Goal: Task Accomplishment & Management: Complete application form

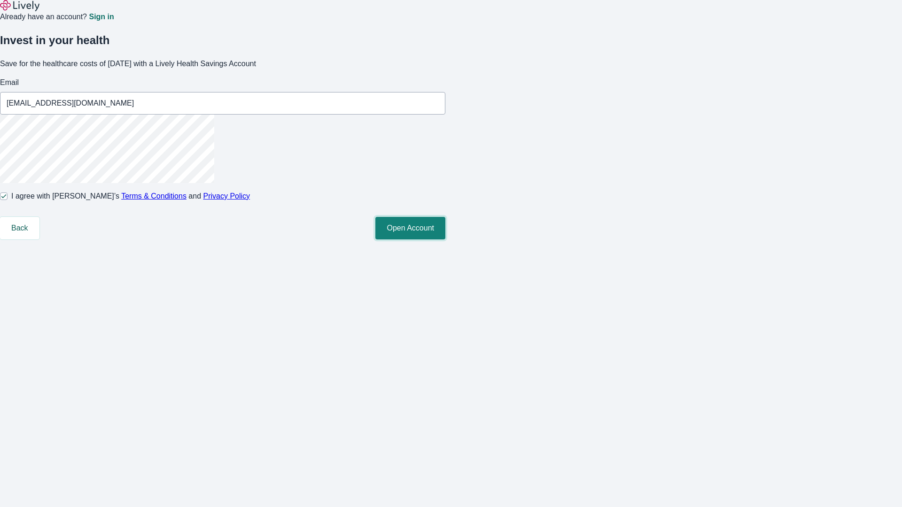
click at [445, 240] on button "Open Account" at bounding box center [410, 228] width 70 height 23
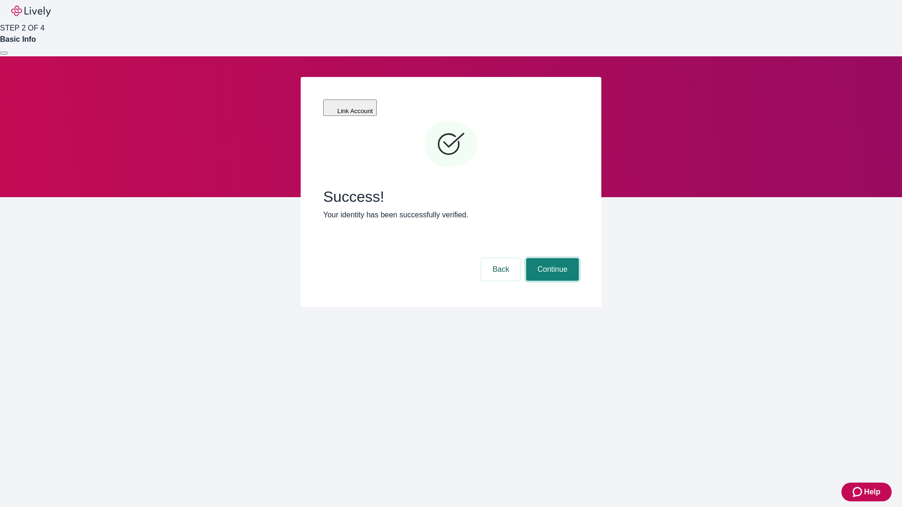
click at [551, 258] on button "Continue" at bounding box center [552, 269] width 53 height 23
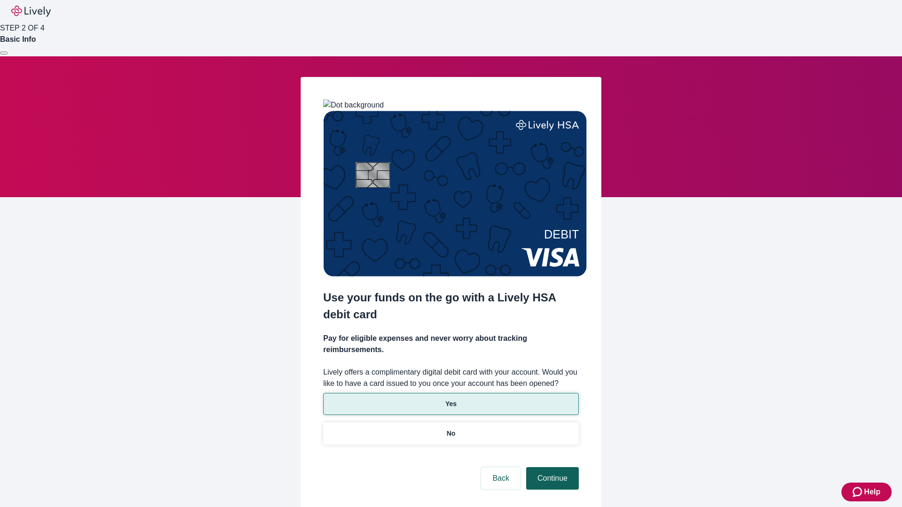
click at [450, 429] on p "No" at bounding box center [451, 434] width 9 height 10
click at [551, 467] on button "Continue" at bounding box center [552, 478] width 53 height 23
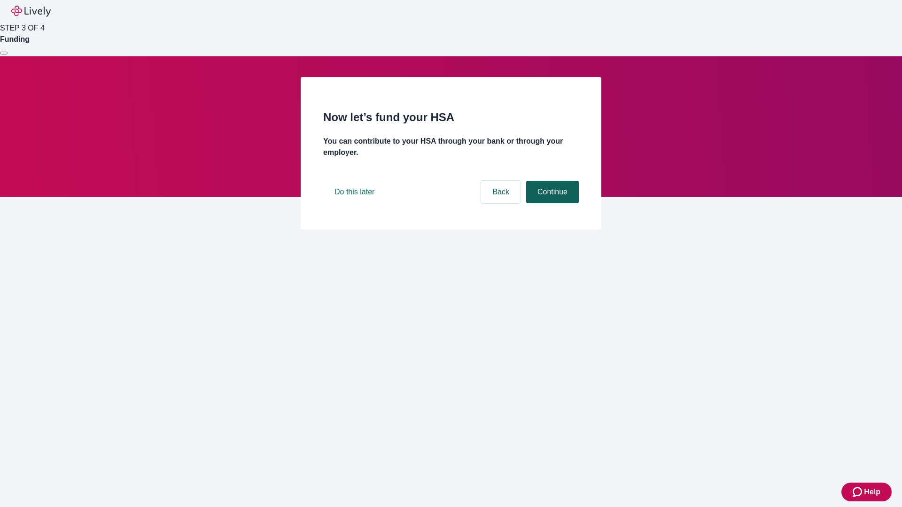
click at [551, 203] on button "Continue" at bounding box center [552, 192] width 53 height 23
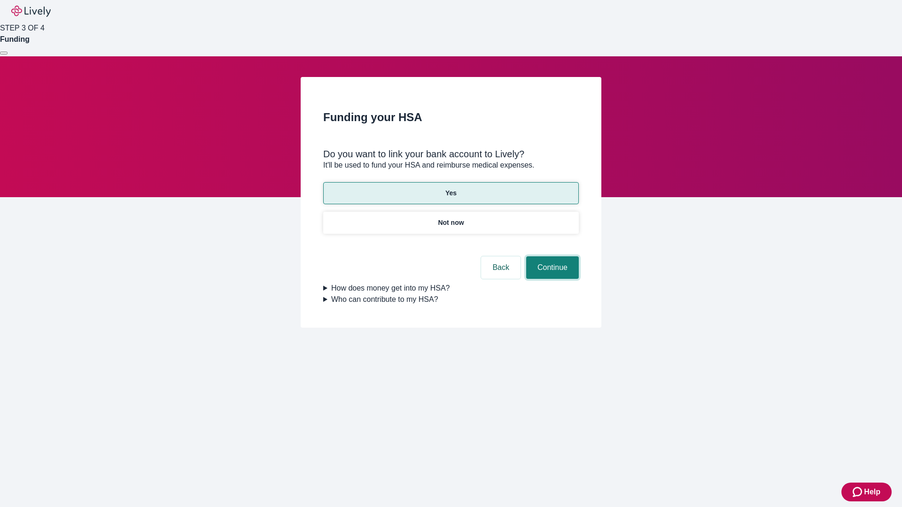
click at [551, 256] on button "Continue" at bounding box center [552, 267] width 53 height 23
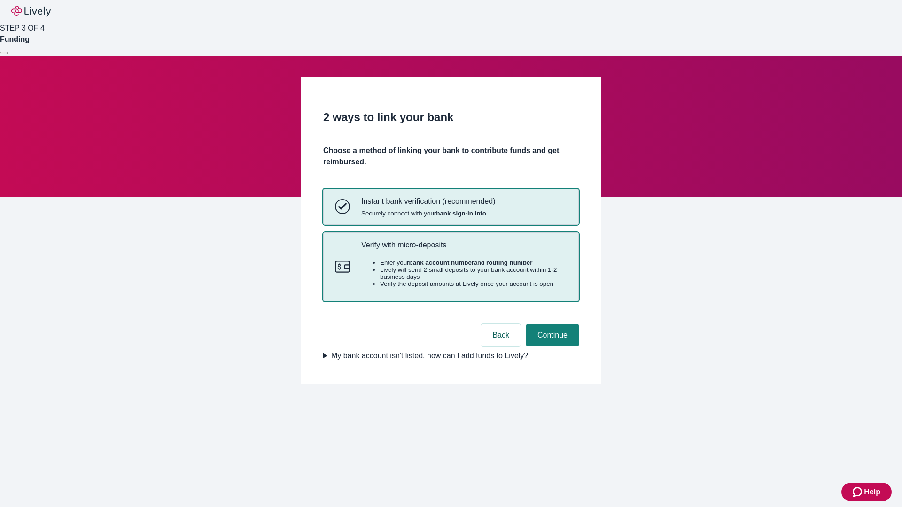
click at [464, 249] on p "Verify with micro-deposits" at bounding box center [464, 244] width 206 height 9
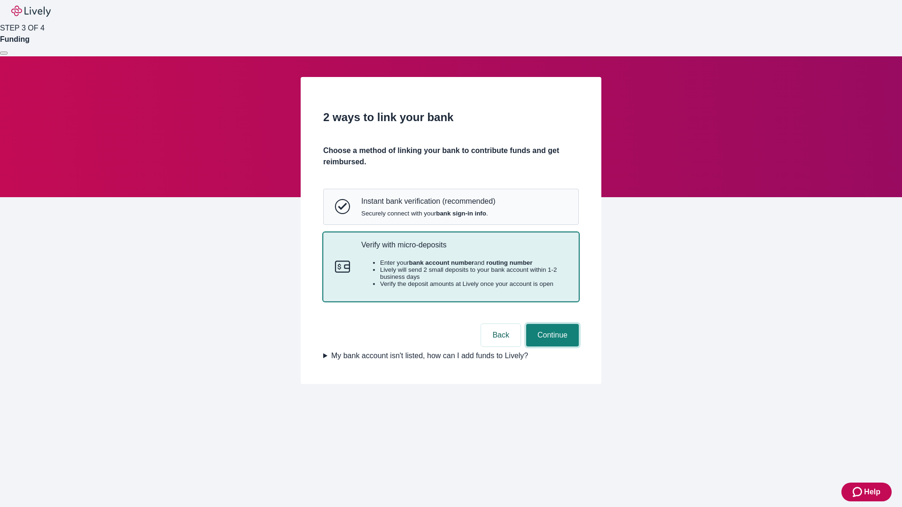
click at [551, 347] on button "Continue" at bounding box center [552, 335] width 53 height 23
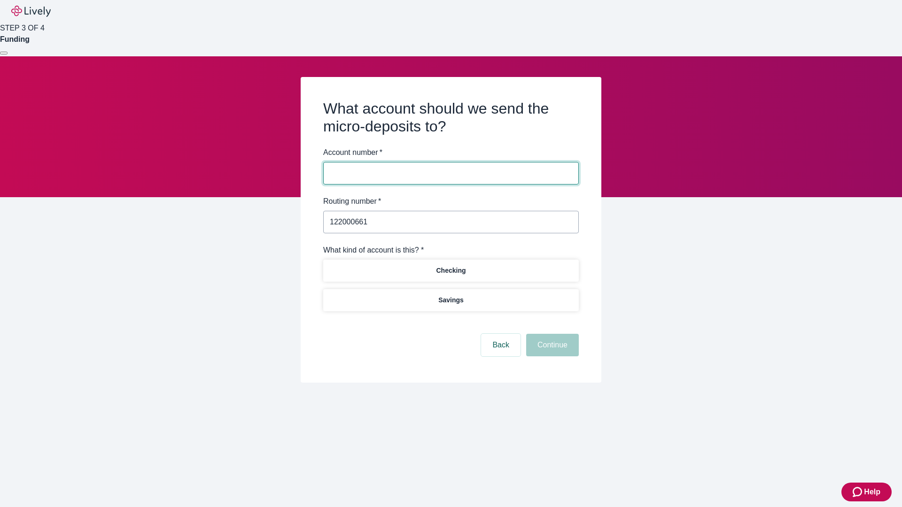
type input "122000661"
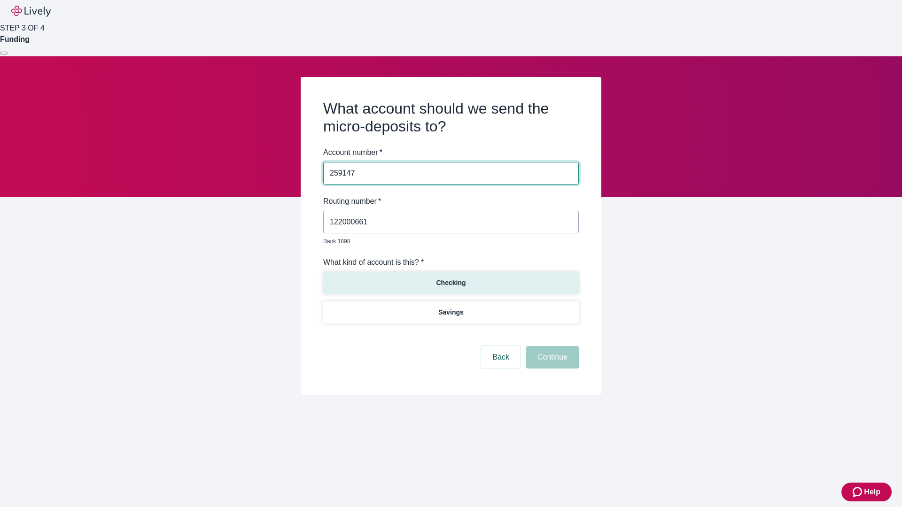
type input "259147"
click at [450, 278] on p "Checking" at bounding box center [451, 283] width 30 height 10
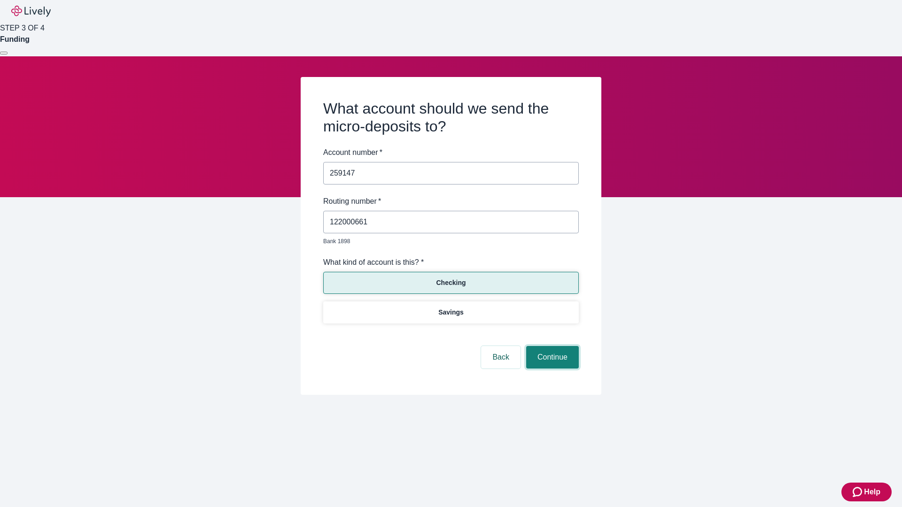
click at [551, 347] on button "Continue" at bounding box center [552, 357] width 53 height 23
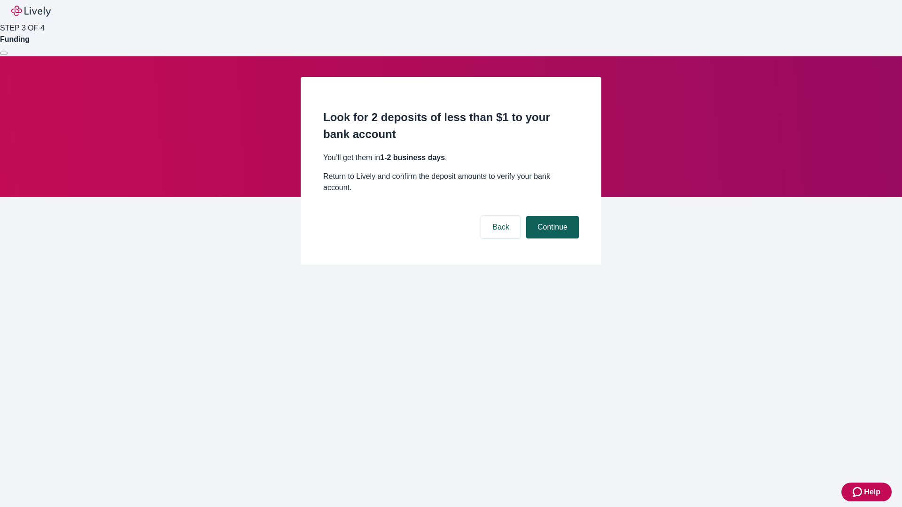
click at [551, 216] on button "Continue" at bounding box center [552, 227] width 53 height 23
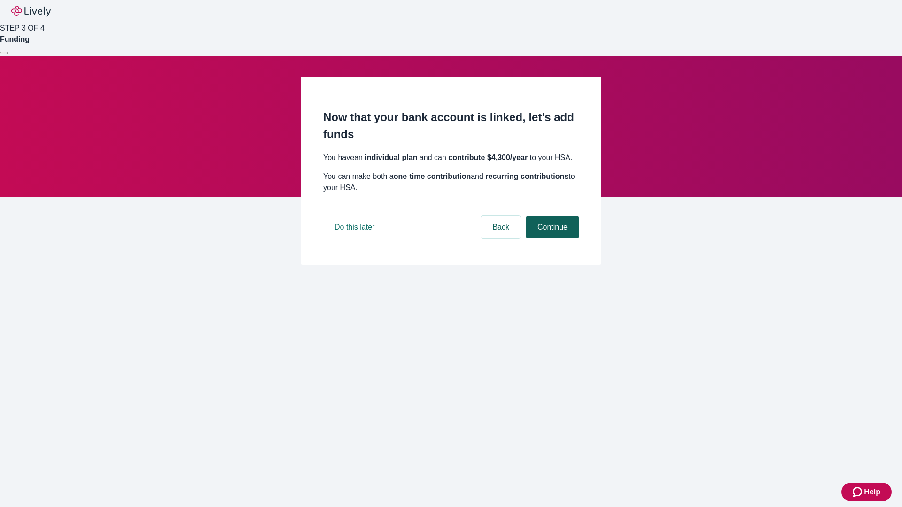
click at [551, 239] on button "Continue" at bounding box center [552, 227] width 53 height 23
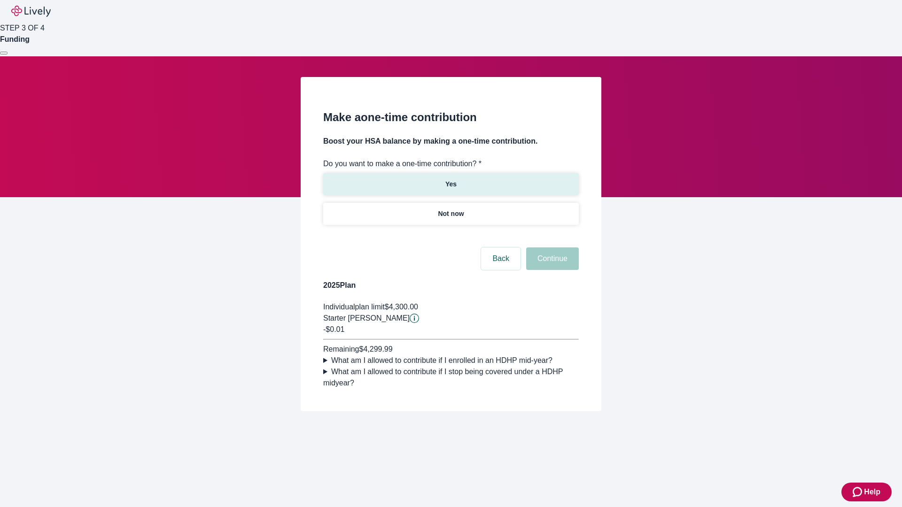
click at [450, 179] on p "Yes" at bounding box center [450, 184] width 11 height 10
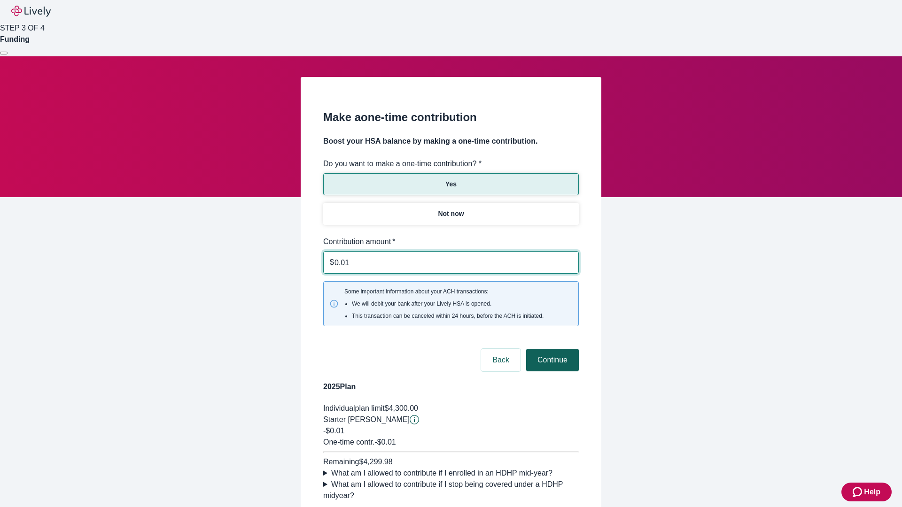
type input "0.01"
click at [551, 349] on button "Continue" at bounding box center [552, 360] width 53 height 23
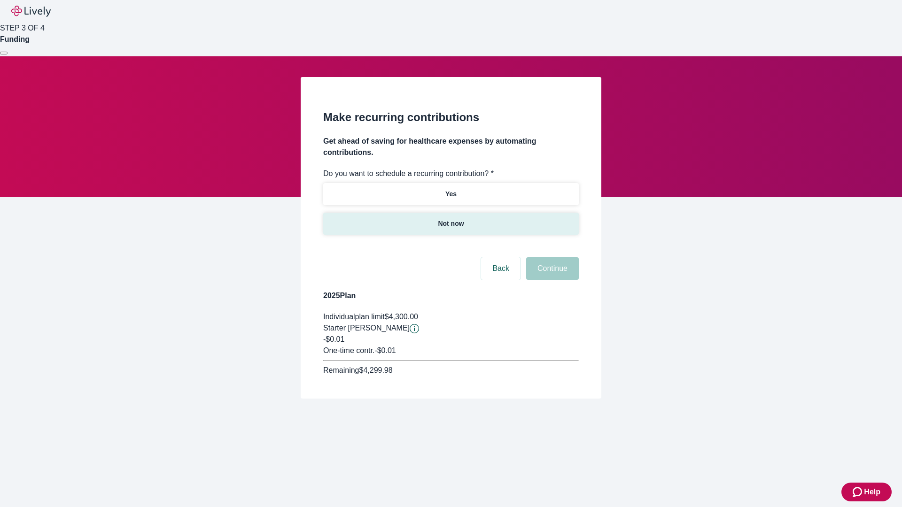
click at [450, 219] on p "Not now" at bounding box center [451, 224] width 26 height 10
click at [551, 257] on button "Continue" at bounding box center [552, 268] width 53 height 23
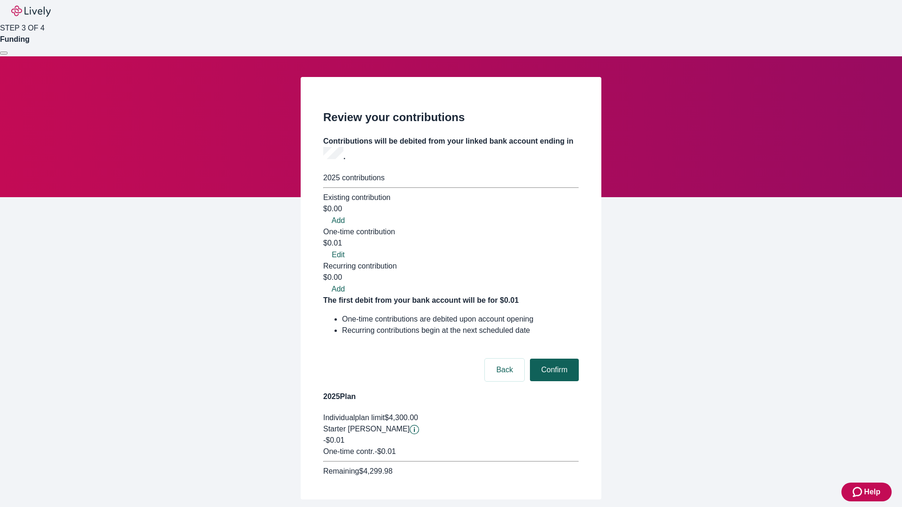
click at [553, 359] on button "Confirm" at bounding box center [554, 370] width 49 height 23
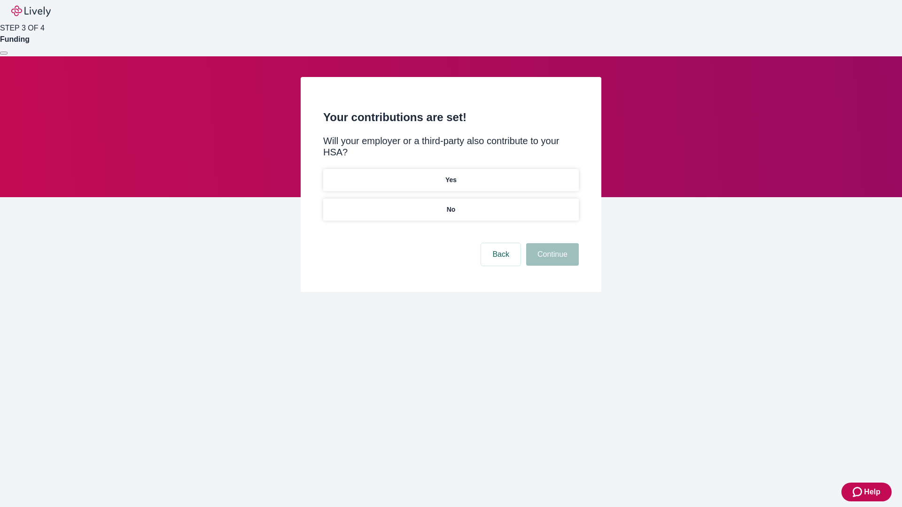
click at [450, 205] on p "No" at bounding box center [451, 210] width 9 height 10
click at [551, 243] on button "Continue" at bounding box center [552, 254] width 53 height 23
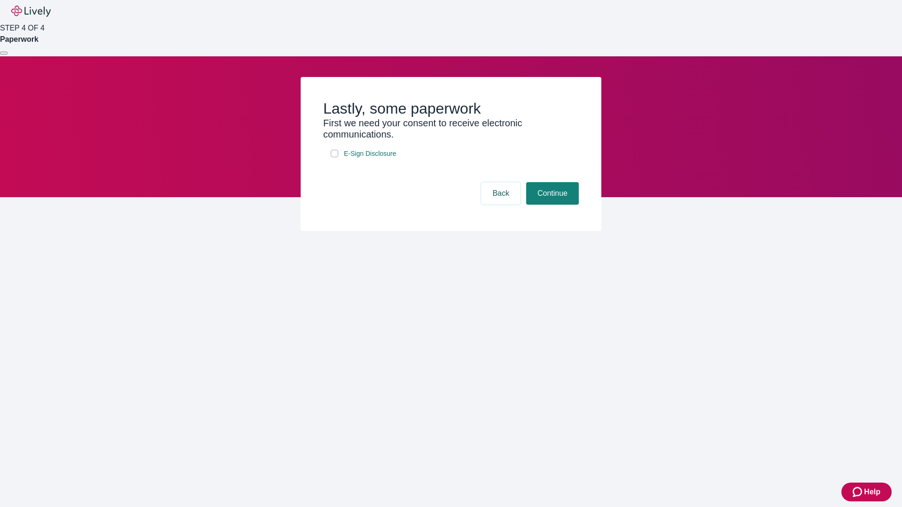
click at [334, 157] on input "E-Sign Disclosure" at bounding box center [335, 154] width 8 height 8
checkbox input "true"
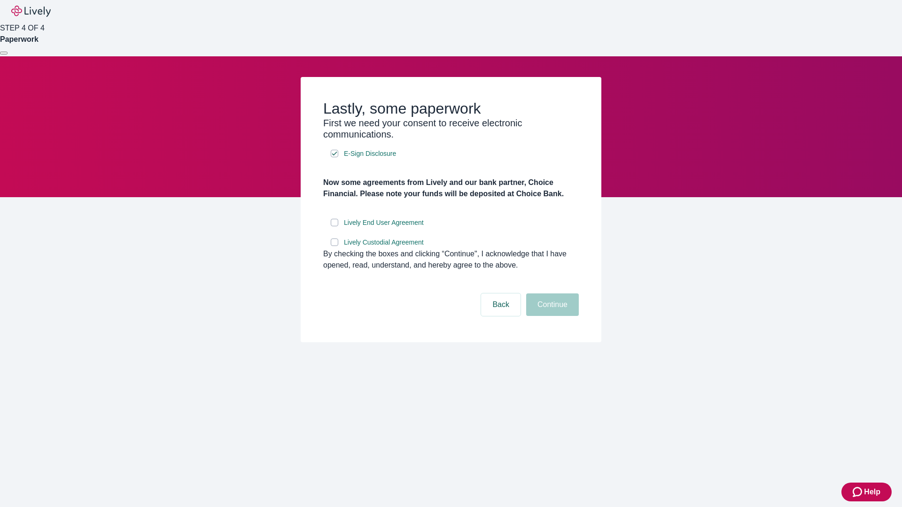
click at [334, 226] on input "Lively End User Agreement" at bounding box center [335, 223] width 8 height 8
checkbox input "true"
click at [334, 246] on input "Lively Custodial Agreement" at bounding box center [335, 243] width 8 height 8
checkbox input "true"
click at [551, 316] on button "Continue" at bounding box center [552, 305] width 53 height 23
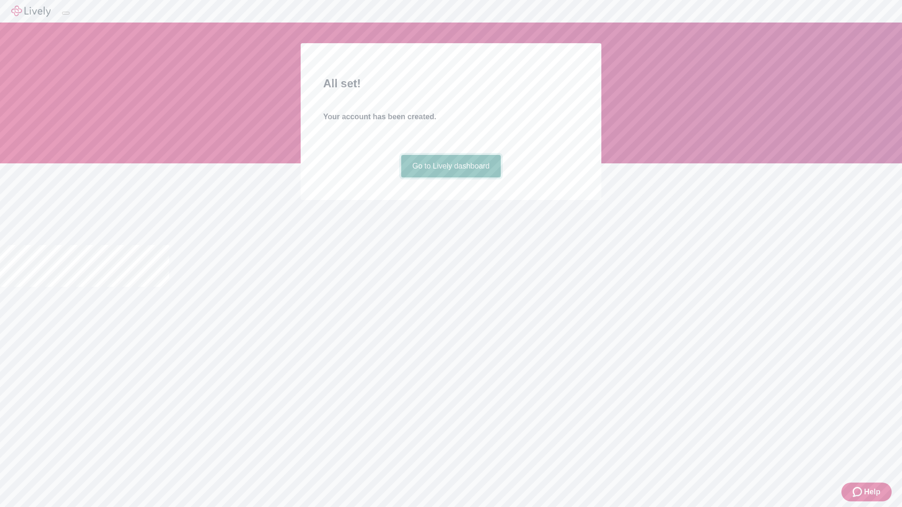
click at [450, 178] on link "Go to Lively dashboard" at bounding box center [451, 166] width 100 height 23
